Goal: Information Seeking & Learning: Learn about a topic

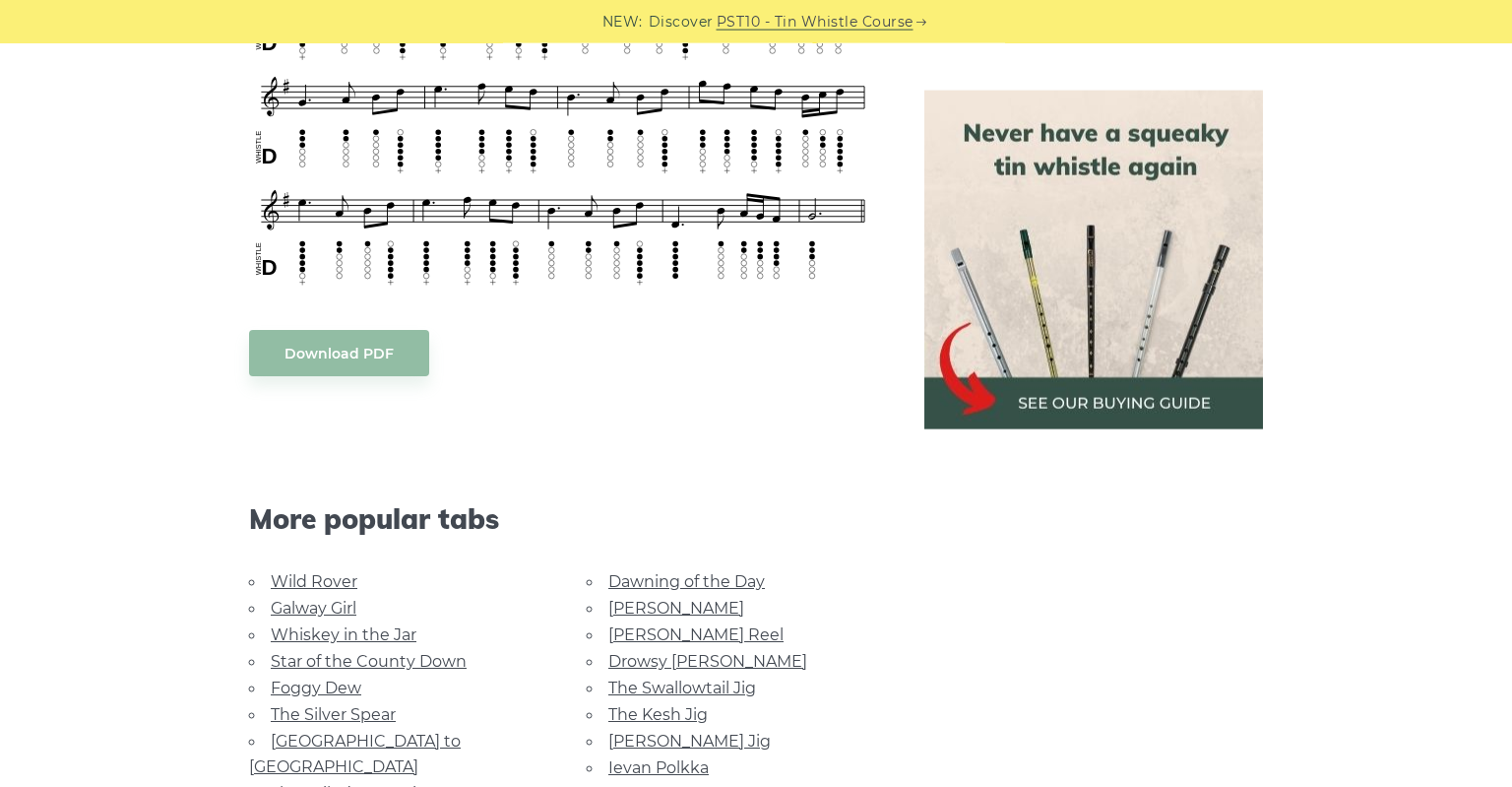
scroll to position [1252, 0]
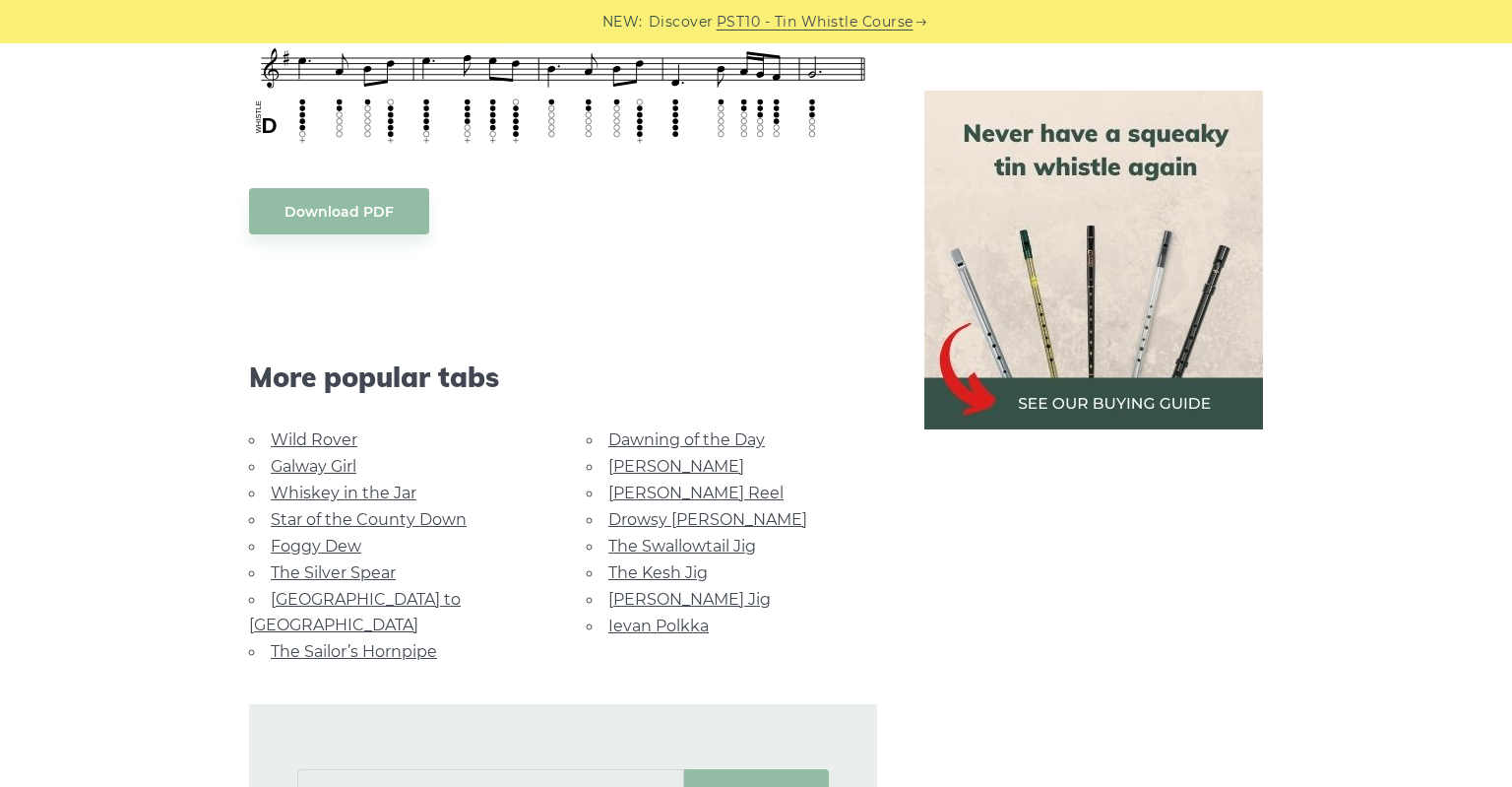
click at [381, 483] on link "Whiskey in the Jar" at bounding box center [344, 492] width 146 height 19
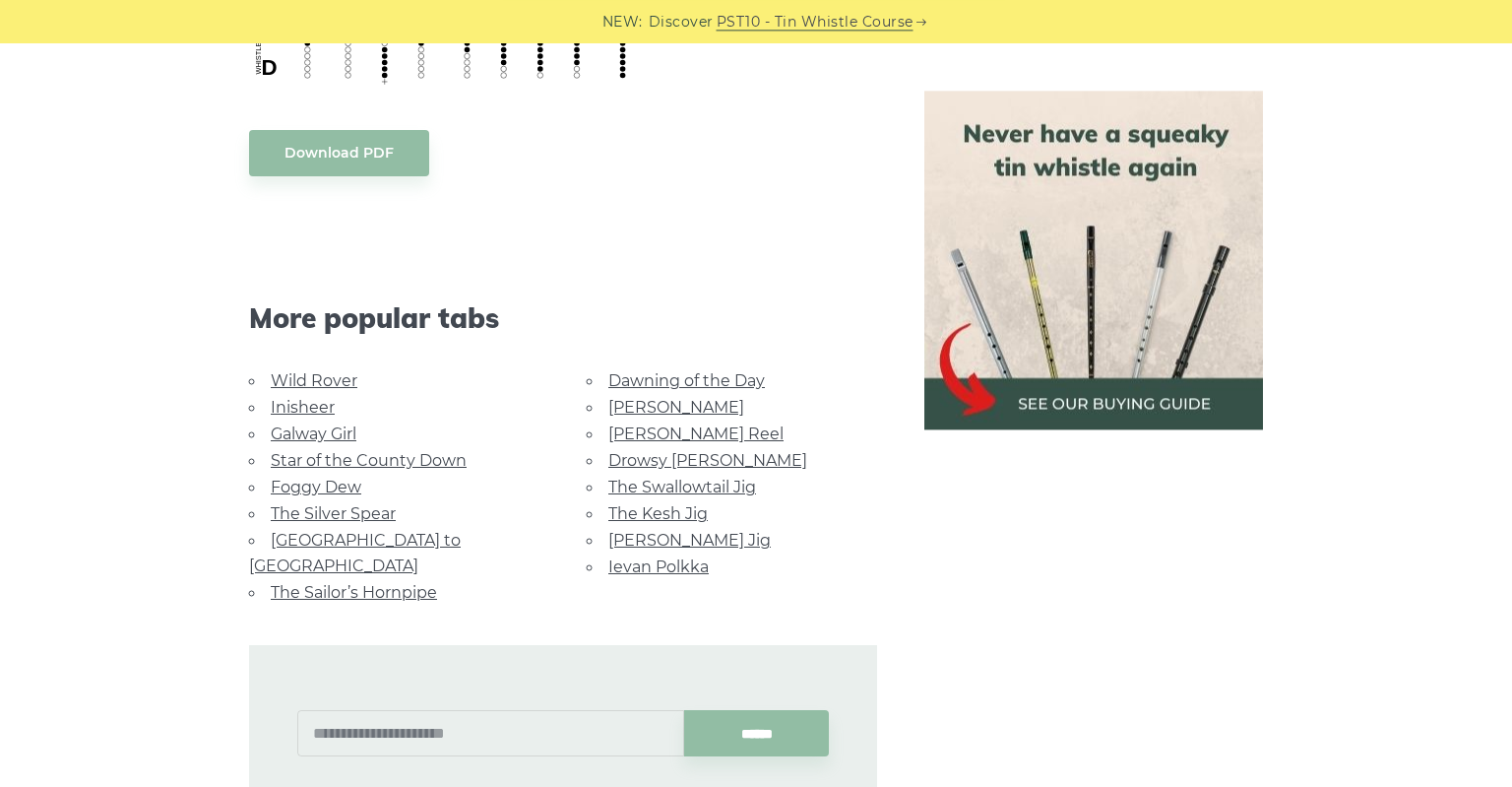
scroll to position [1135, 0]
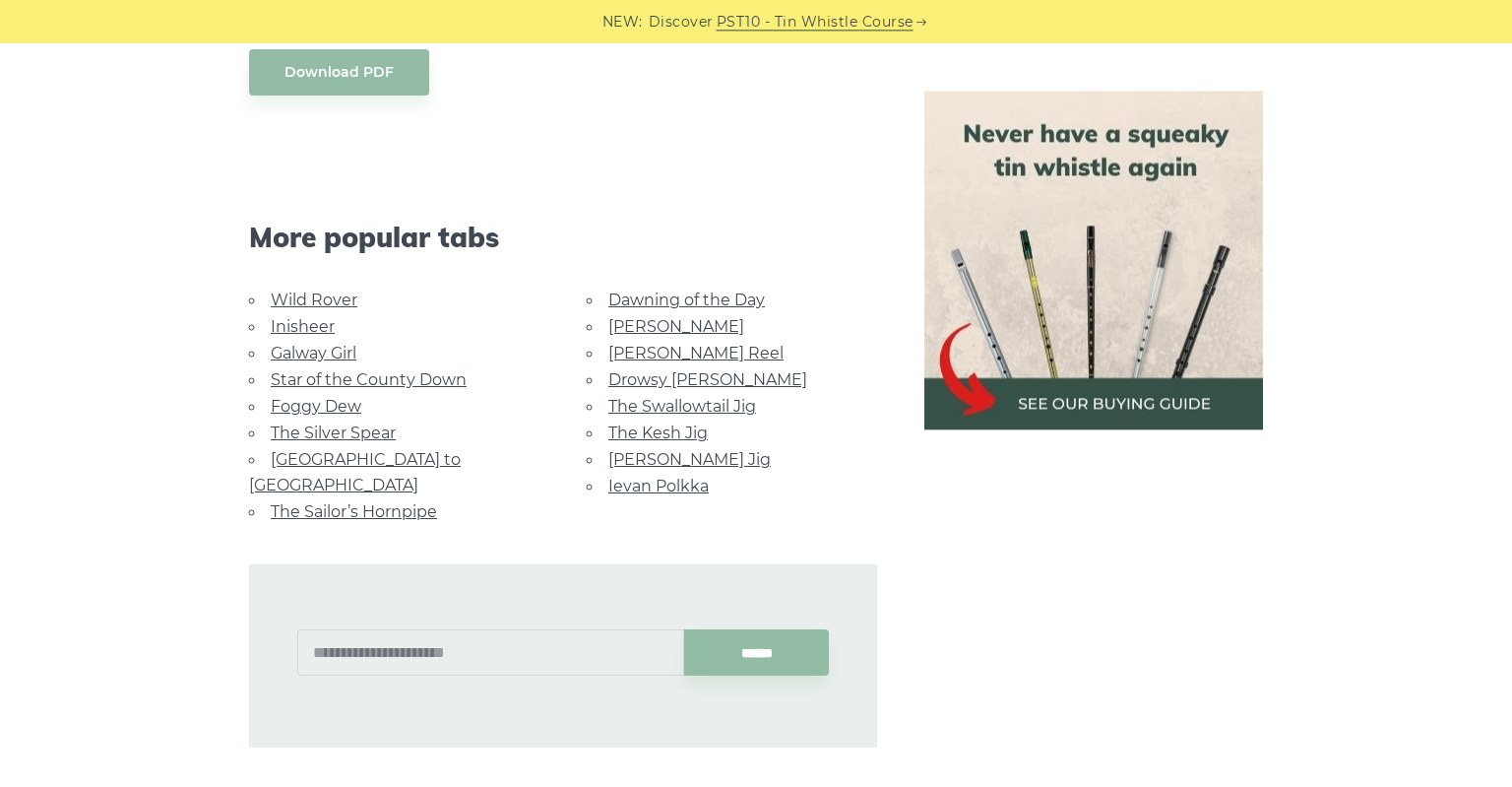
click at [343, 350] on link "Galway Girl" at bounding box center [313, 353] width 86 height 19
click at [363, 458] on link "Rocky Road to Dublin" at bounding box center [355, 471] width 212 height 44
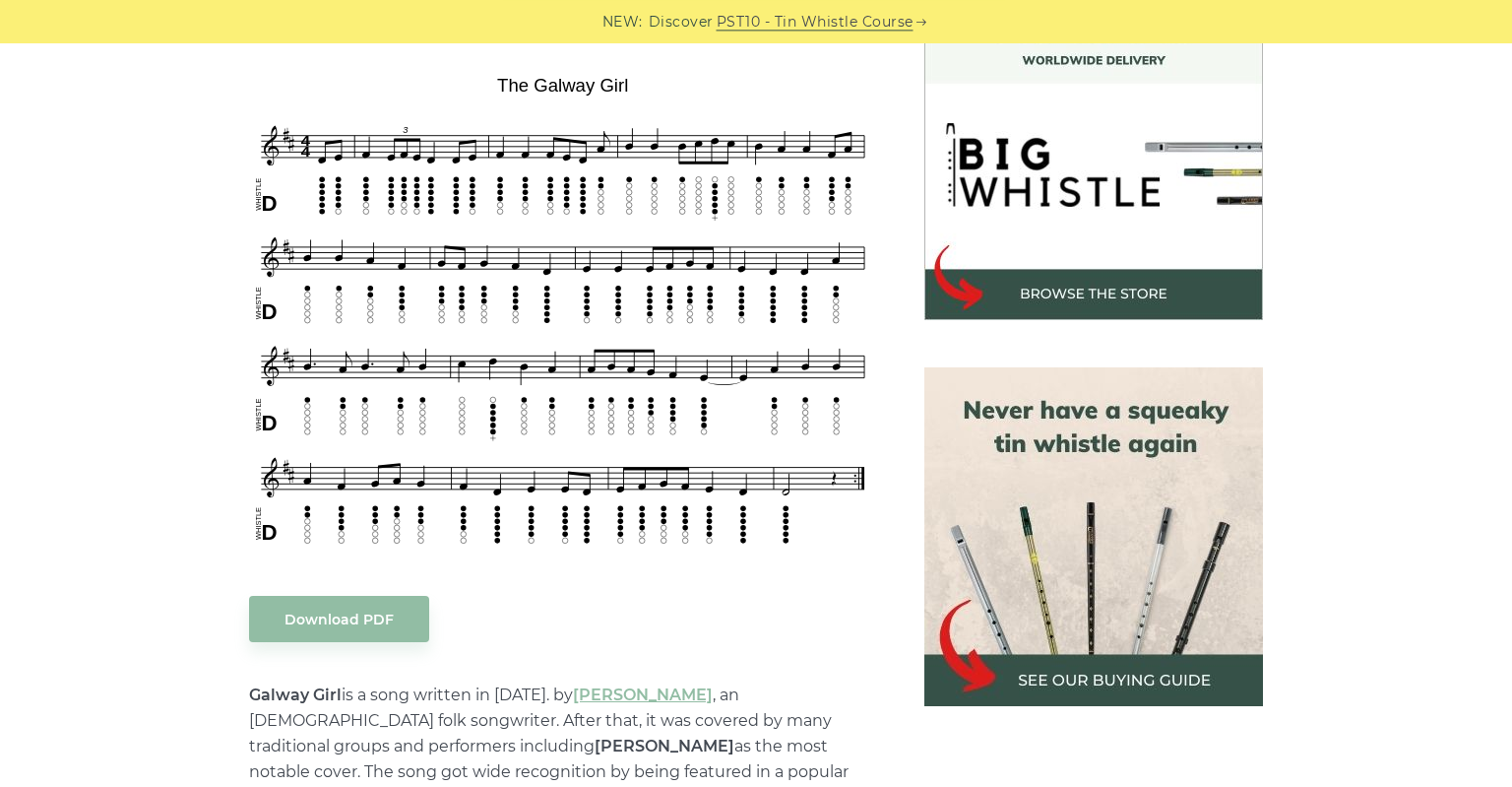
scroll to position [670, 0]
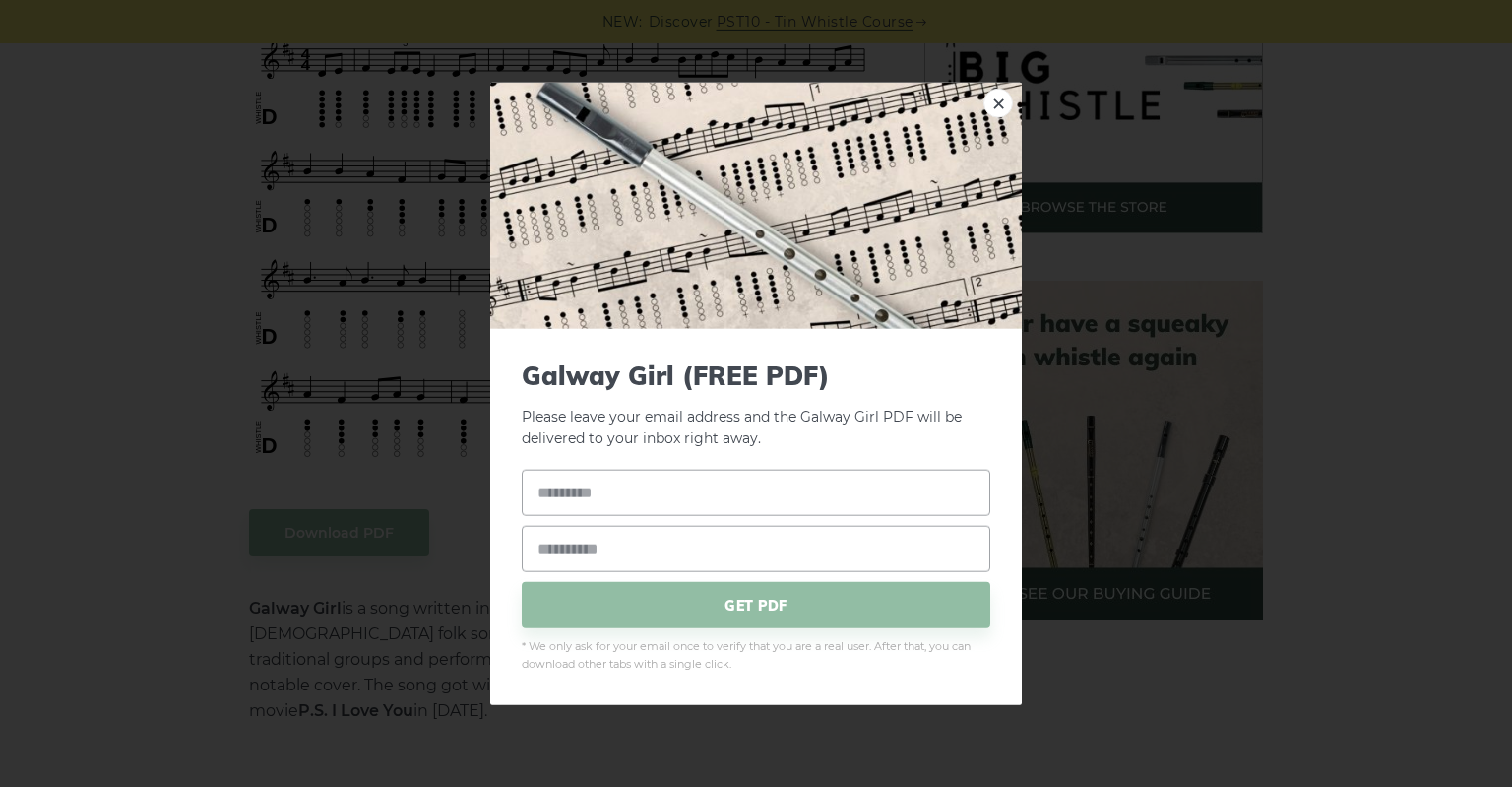
click at [140, 62] on div "× Galway Girl (FREE PDF) Please leave your email address and the Galway Girl PD…" at bounding box center [756, 394] width 1512 height 787
click at [1011, 102] on link "×" at bounding box center [998, 103] width 30 height 30
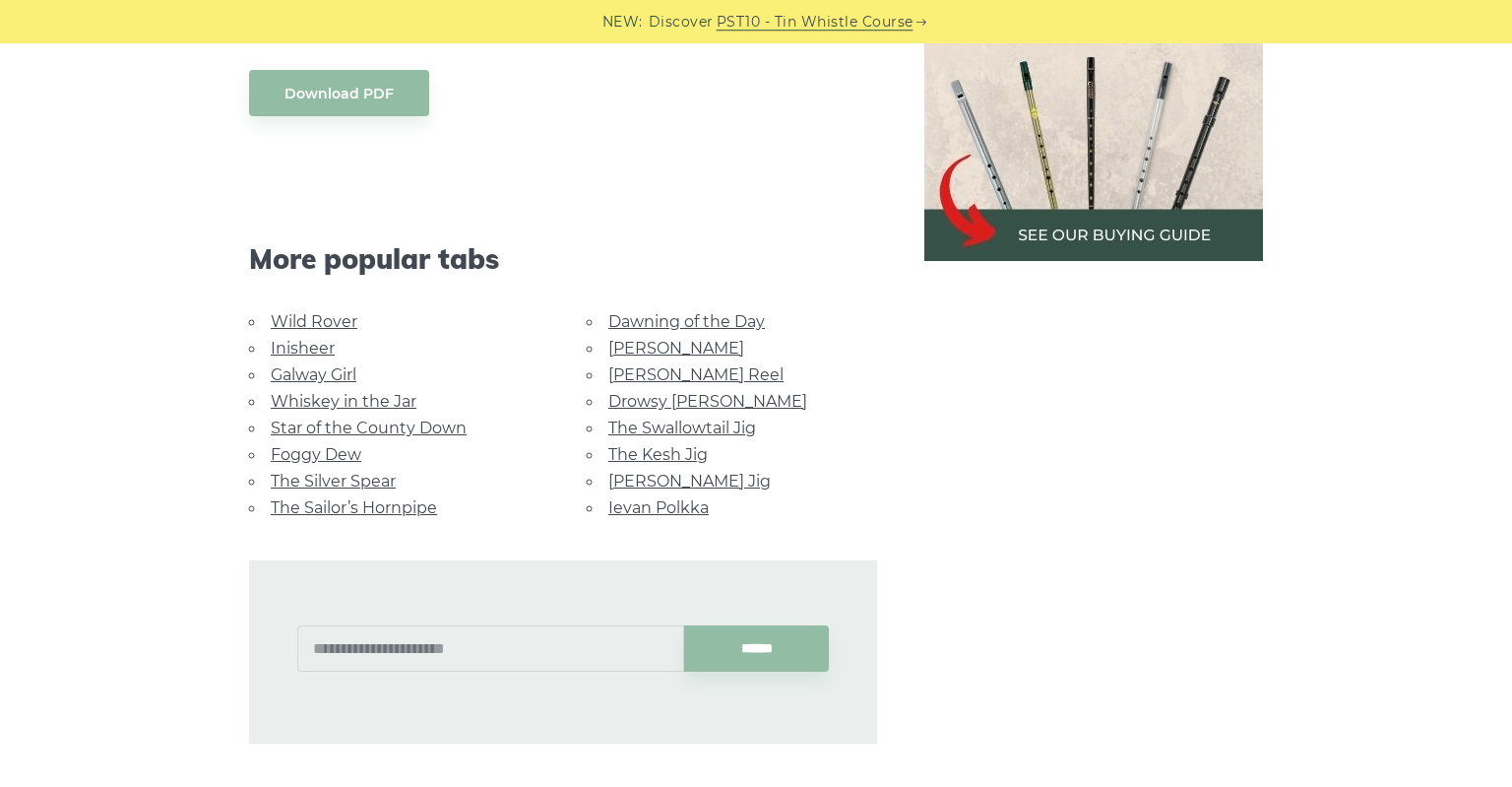
scroll to position [1078, 0]
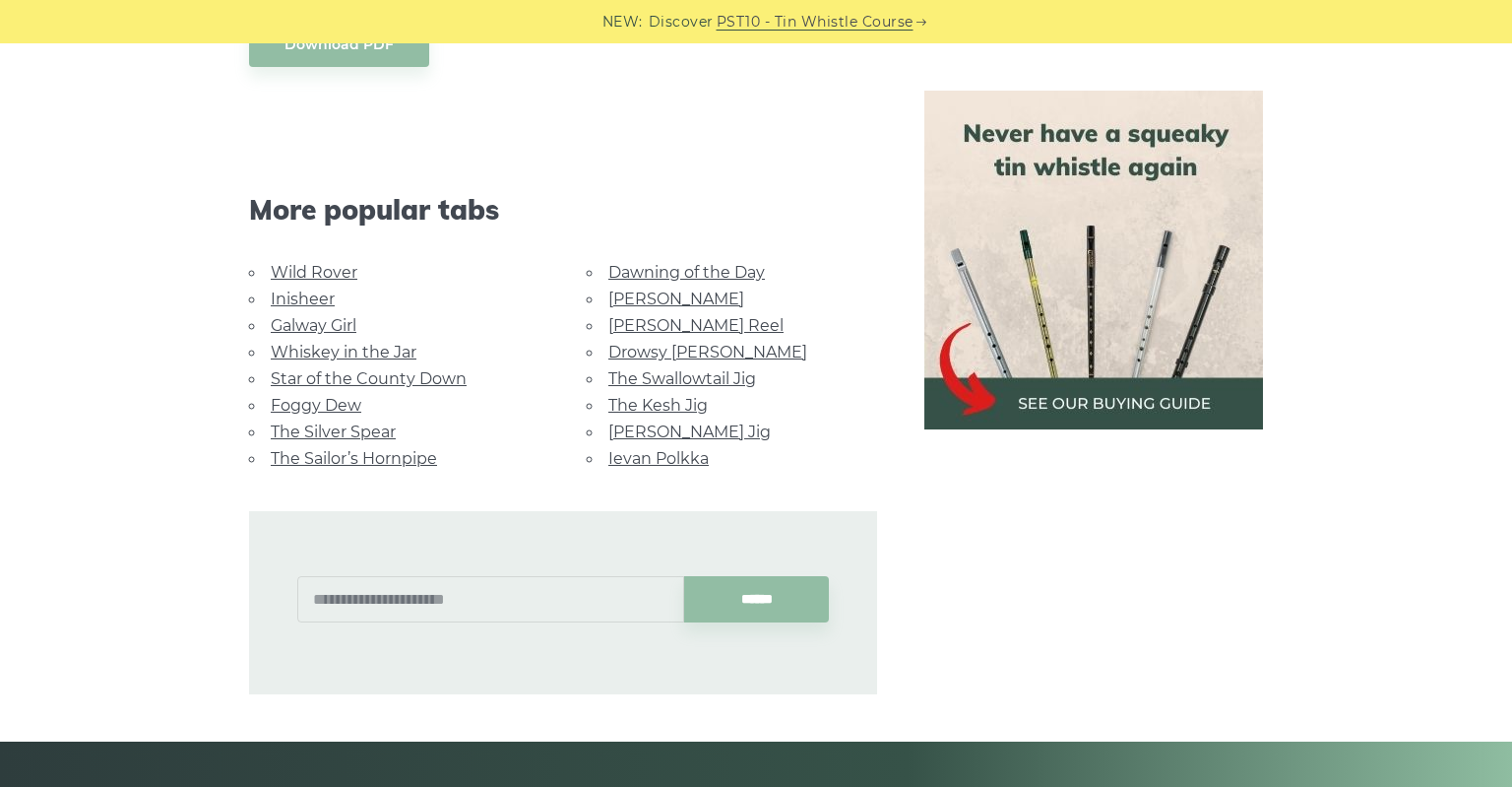
click at [437, 370] on link "Star of the County Down" at bounding box center [369, 379] width 196 height 19
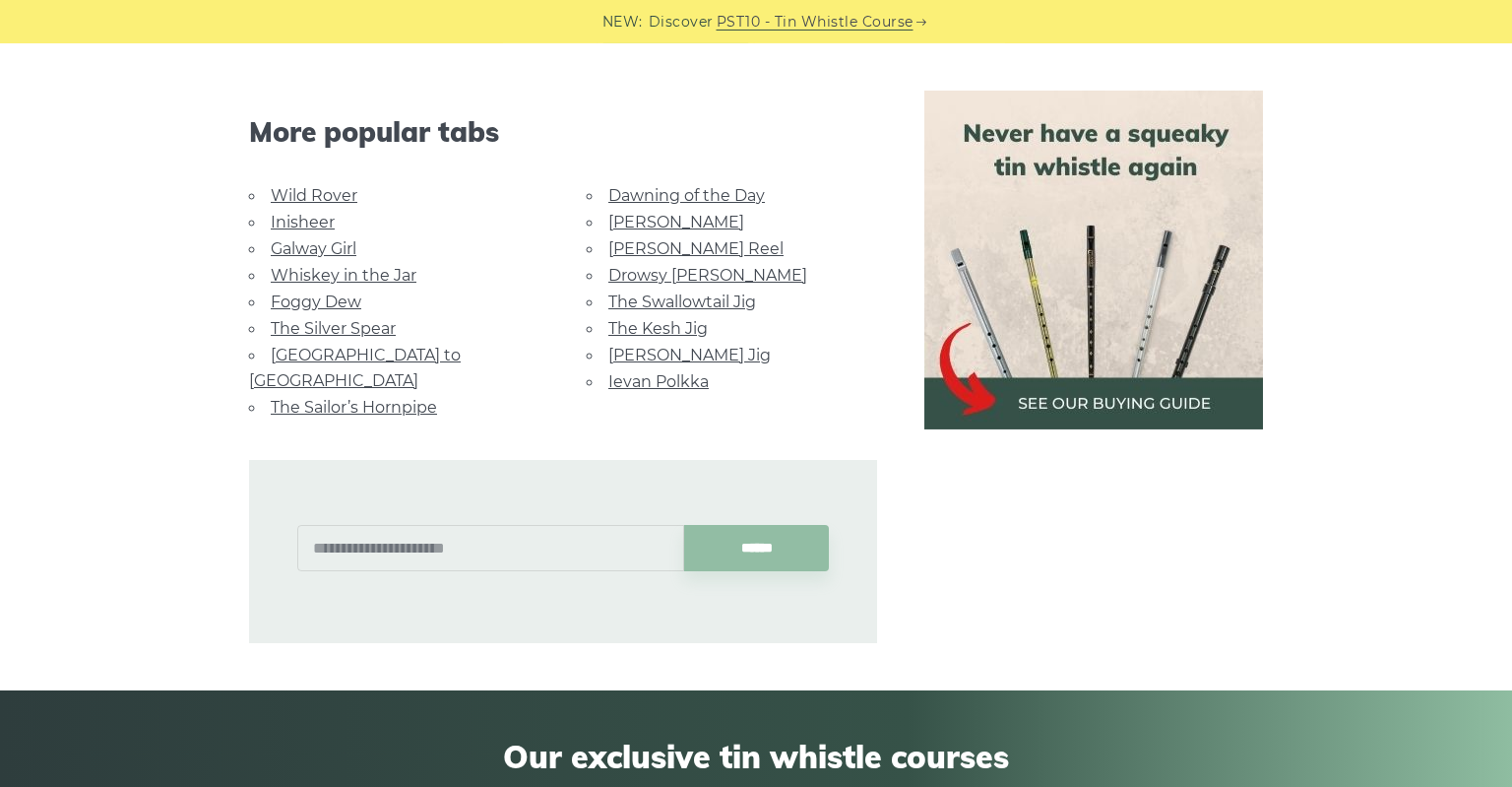
scroll to position [1369, 0]
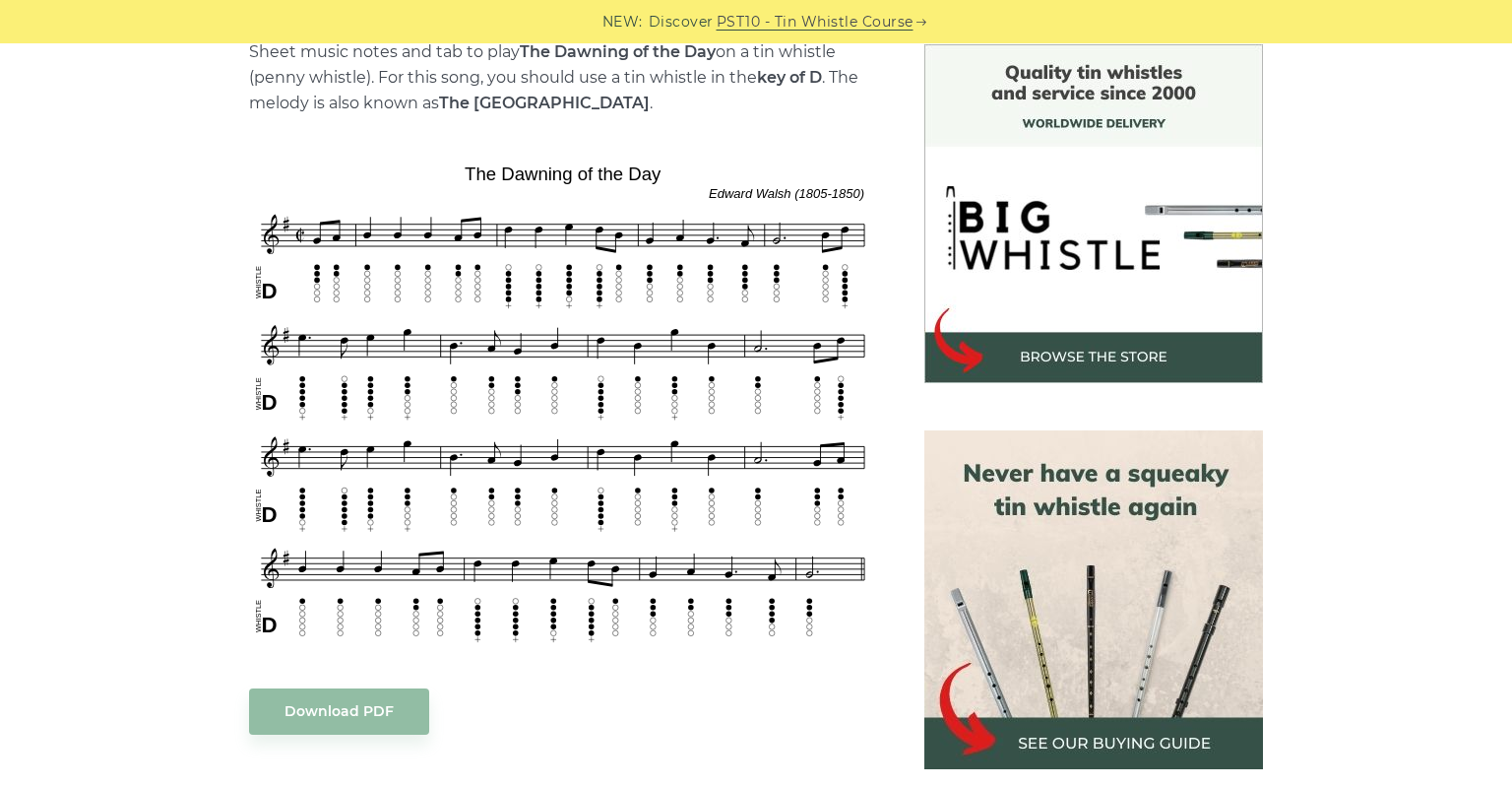
scroll to position [936, 0]
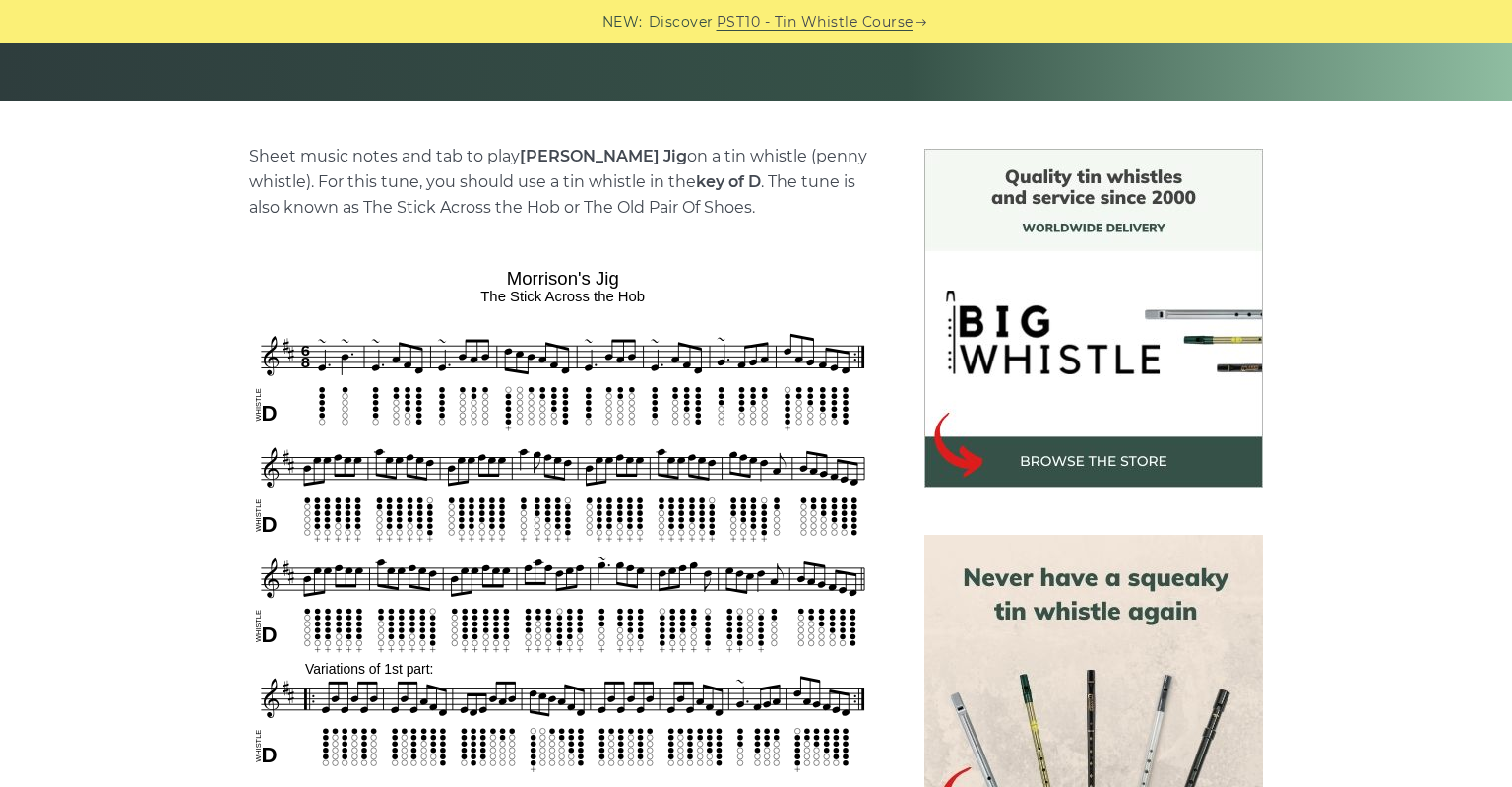
scroll to position [520, 0]
